Goal: Find specific page/section: Find specific page/section

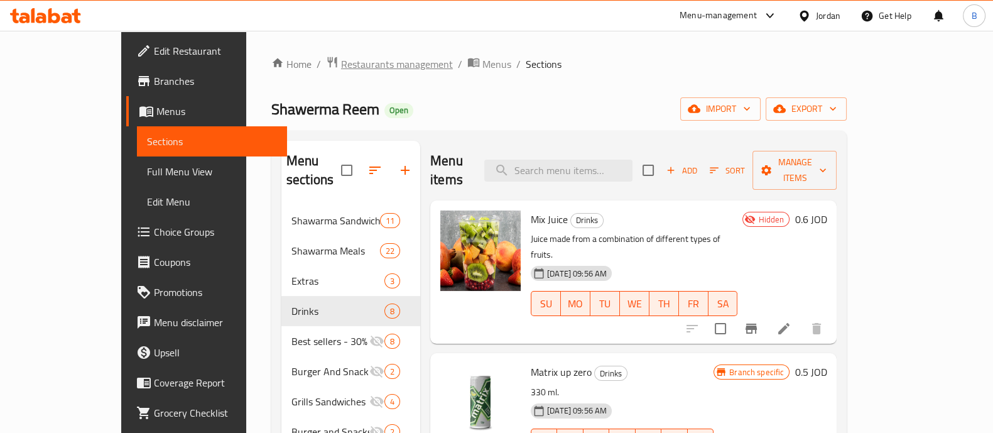
drag, startPoint x: 0, startPoint y: 0, endPoint x: 284, endPoint y: 65, distance: 291.2
click at [341, 65] on span "Restaurants management" at bounding box center [397, 64] width 112 height 15
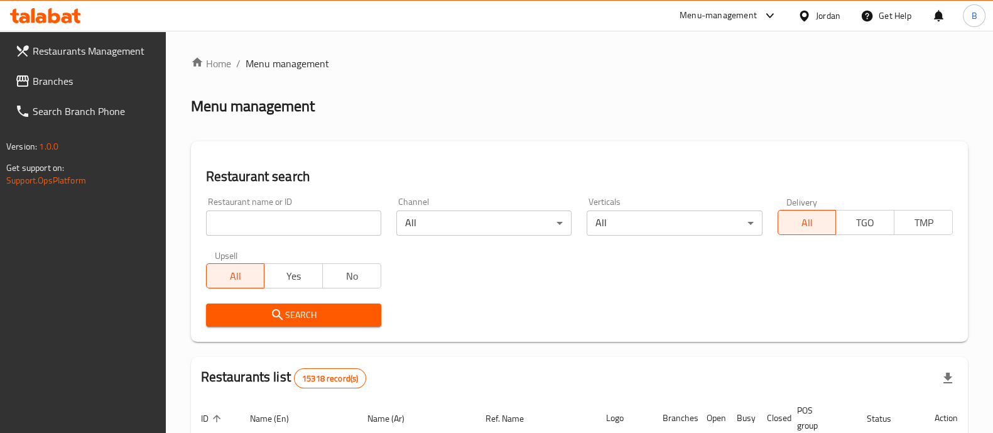
click at [290, 208] on div "Restaurant name or ID Restaurant name or ID" at bounding box center [293, 216] width 175 height 38
drag, startPoint x: 289, startPoint y: 220, endPoint x: 254, endPoint y: 206, distance: 37.4
click at [289, 221] on input "search" at bounding box center [293, 222] width 175 height 25
type input "library"
click button "Search" at bounding box center [293, 314] width 175 height 23
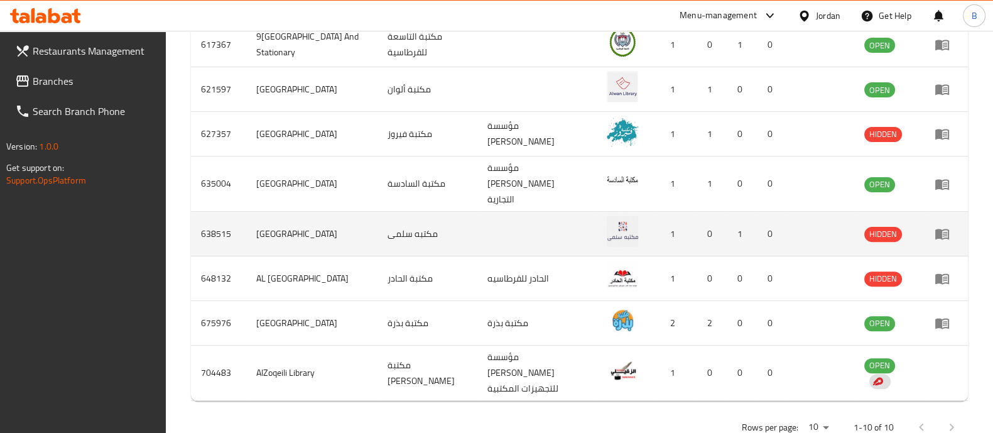
scroll to position [519, 0]
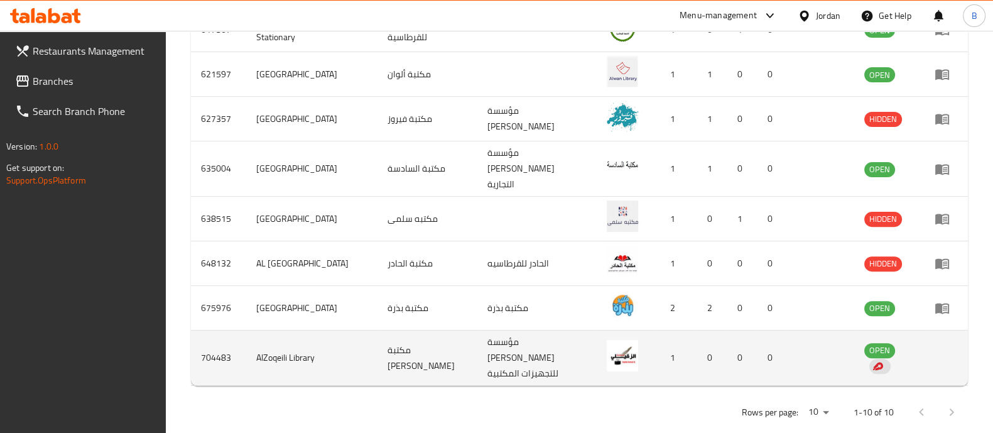
click at [933, 343] on td "enhanced table" at bounding box center [945, 357] width 43 height 55
click at [948, 353] on td "enhanced table" at bounding box center [945, 357] width 43 height 55
click at [939, 343] on td "enhanced table" at bounding box center [945, 357] width 43 height 55
click at [314, 357] on td "AlZoqeili Library" at bounding box center [312, 357] width 132 height 55
click at [416, 353] on td "مكتبة [PERSON_NAME]" at bounding box center [427, 357] width 100 height 55
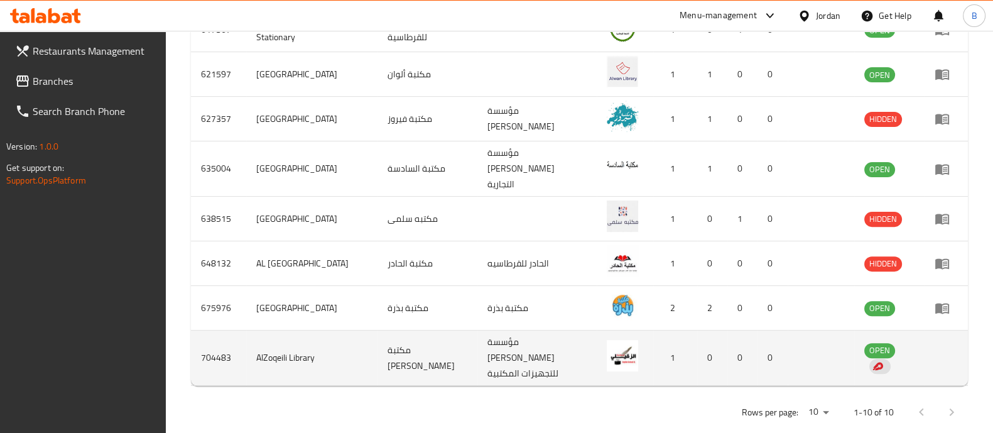
click at [416, 353] on td "مكتبة [PERSON_NAME]" at bounding box center [427, 357] width 100 height 55
drag, startPoint x: 416, startPoint y: 350, endPoint x: 308, endPoint y: 341, distance: 109.0
click at [416, 350] on td "مكتبة [PERSON_NAME]" at bounding box center [427, 357] width 100 height 55
click at [931, 341] on td "enhanced table" at bounding box center [945, 357] width 43 height 55
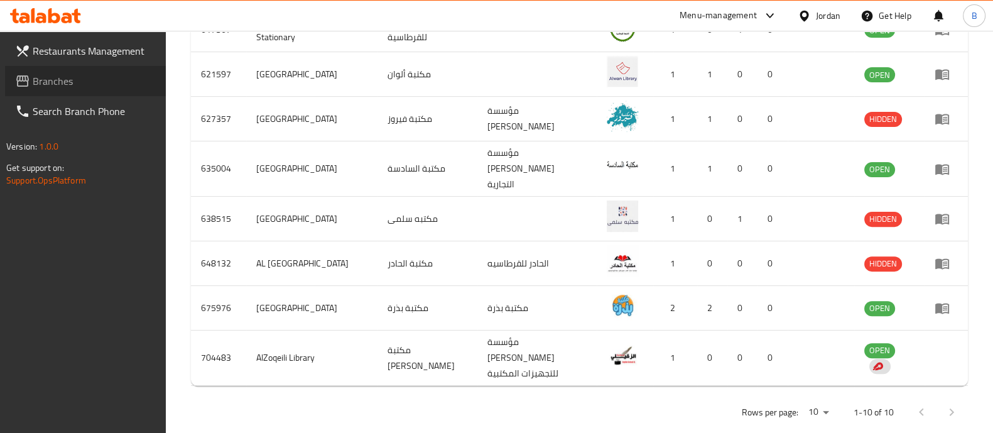
click at [43, 85] on span "Branches" at bounding box center [94, 80] width 123 height 15
